Goal: Information Seeking & Learning: Learn about a topic

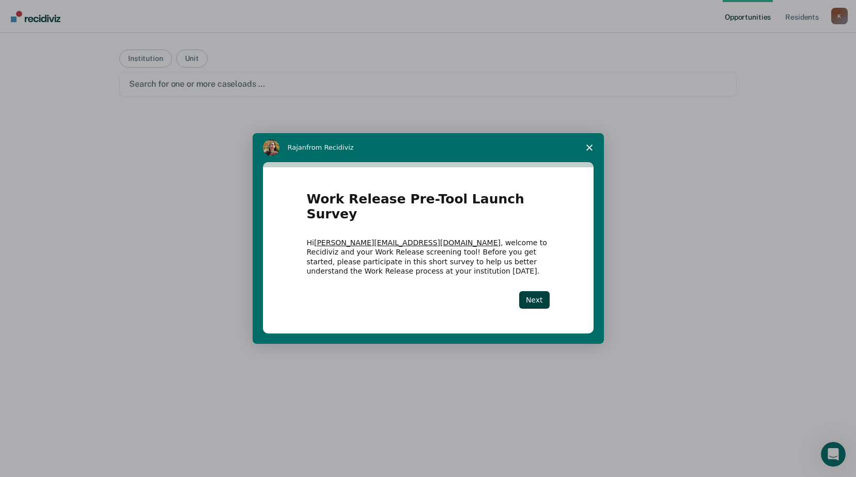
click at [591, 151] on icon "Close survey" at bounding box center [589, 148] width 6 height 6
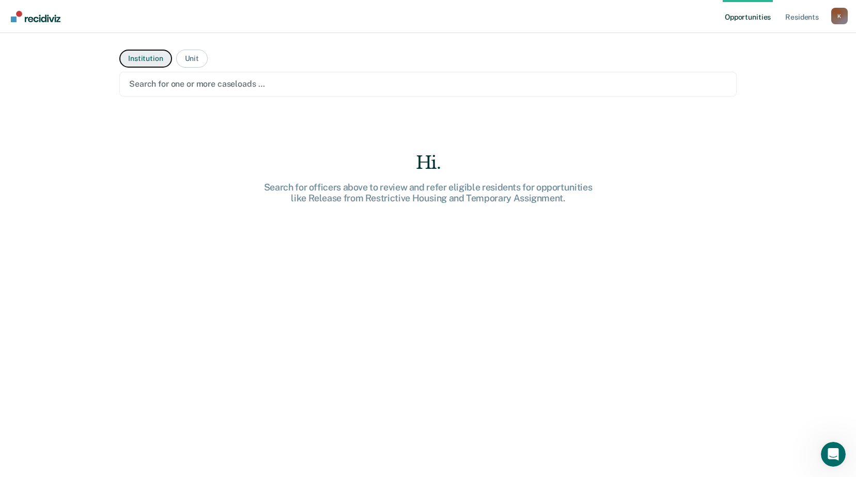
click at [158, 68] on button "Institution" at bounding box center [145, 59] width 52 height 18
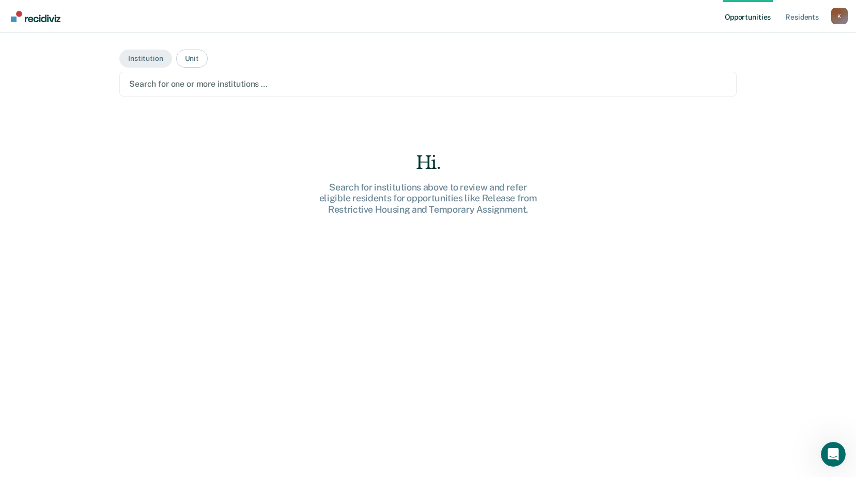
click at [252, 90] on div at bounding box center [428, 84] width 598 height 12
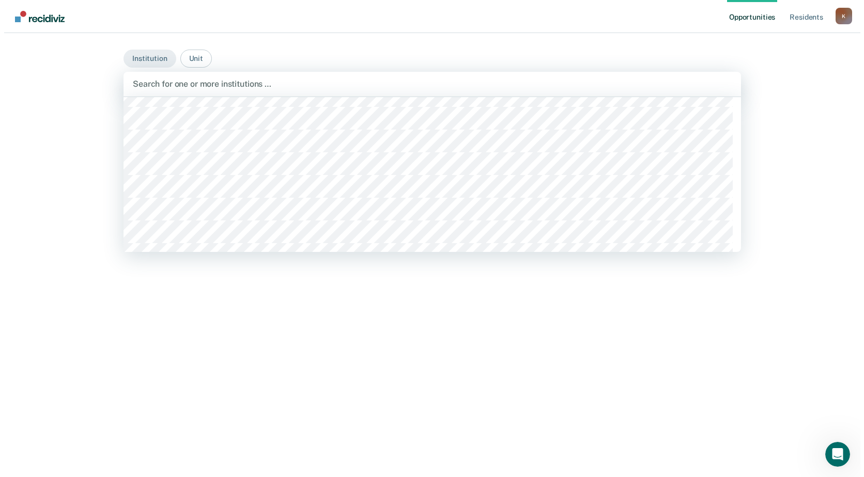
scroll to position [11506, 0]
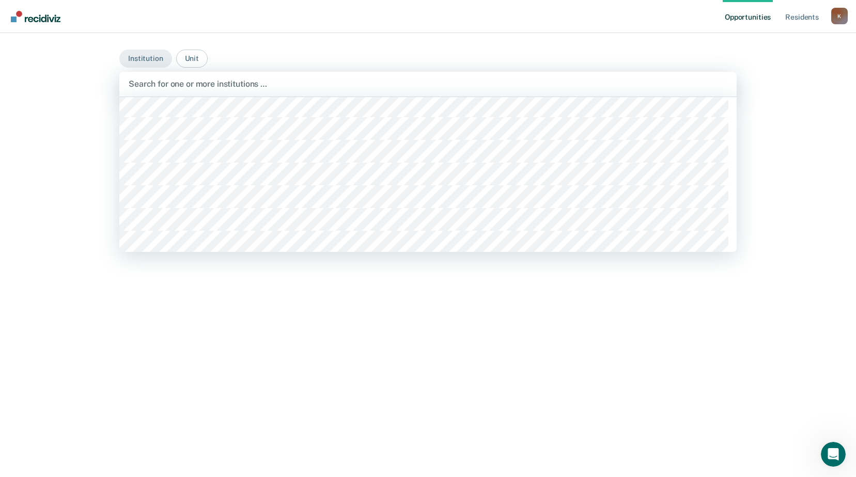
click at [338, 200] on div "Search for institutions above to review and refer eligible residents for opport…" at bounding box center [428, 199] width 331 height 34
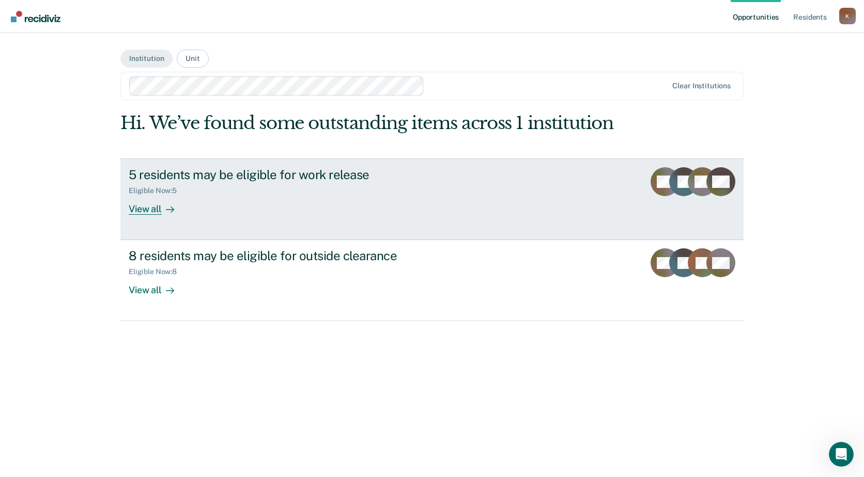
click at [161, 215] on div "View all" at bounding box center [158, 205] width 58 height 20
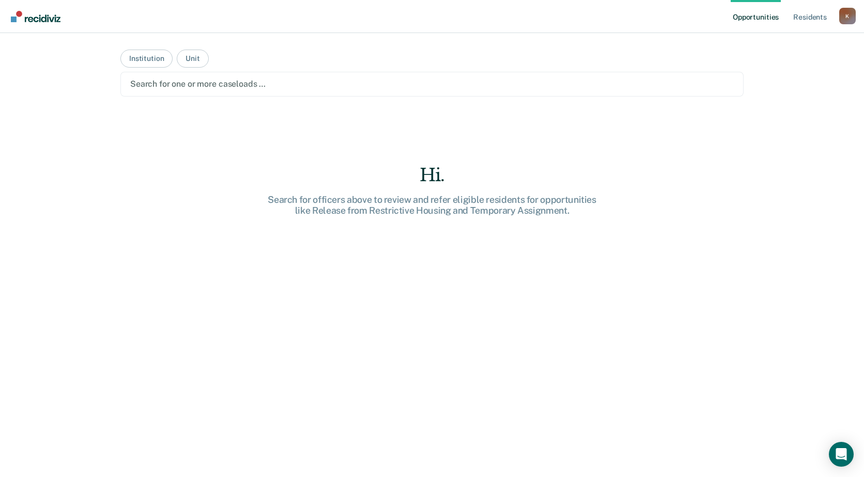
click at [228, 90] on div at bounding box center [431, 84] width 603 height 12
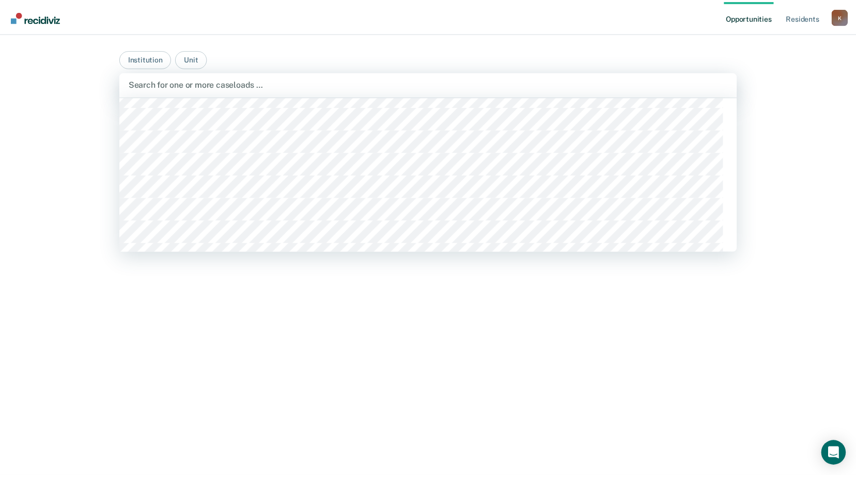
scroll to position [10886, 0]
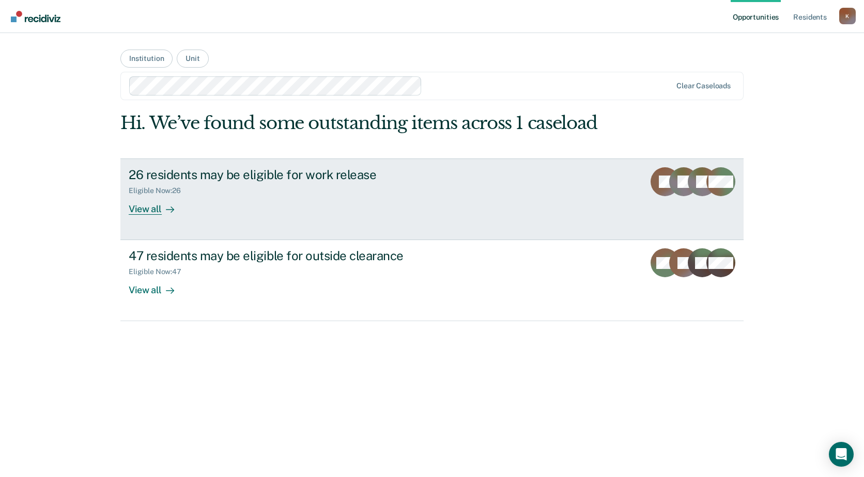
click at [168, 215] on div "View all" at bounding box center [158, 205] width 58 height 20
